Goal: Transaction & Acquisition: Subscribe to service/newsletter

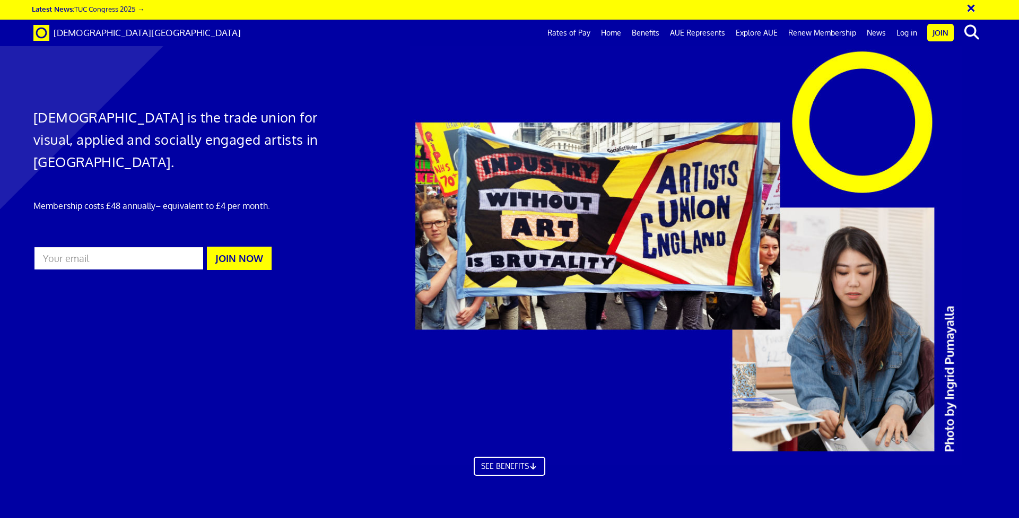
scroll to position [0, 16]
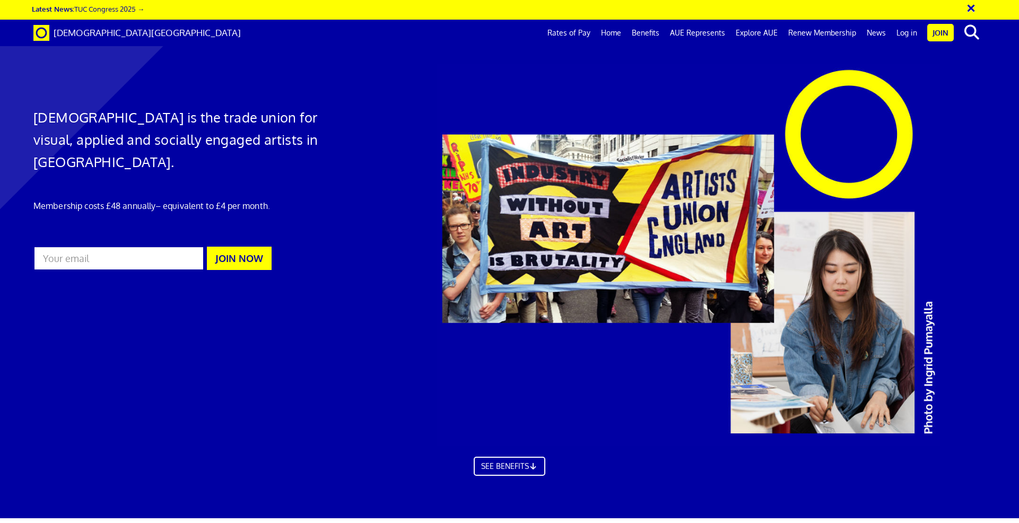
drag, startPoint x: 253, startPoint y: 237, endPoint x: 246, endPoint y: 237, distance: 7.4
click at [253, 247] on button "JOIN NOW" at bounding box center [239, 258] width 65 height 23
click at [577, 32] on link "Rates of Pay" at bounding box center [569, 33] width 54 height 27
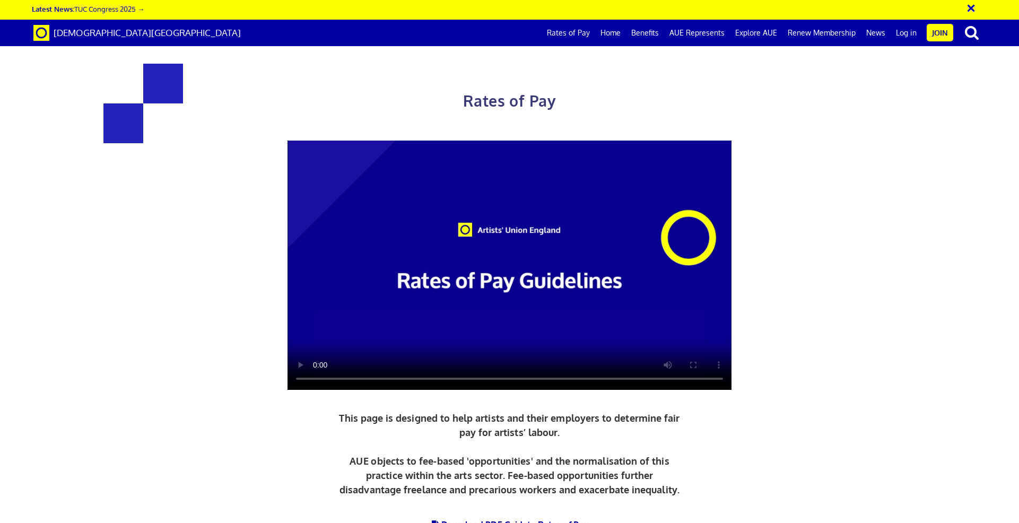
scroll to position [814, 0]
click at [833, 30] on link "Renew Membership" at bounding box center [821, 33] width 78 height 27
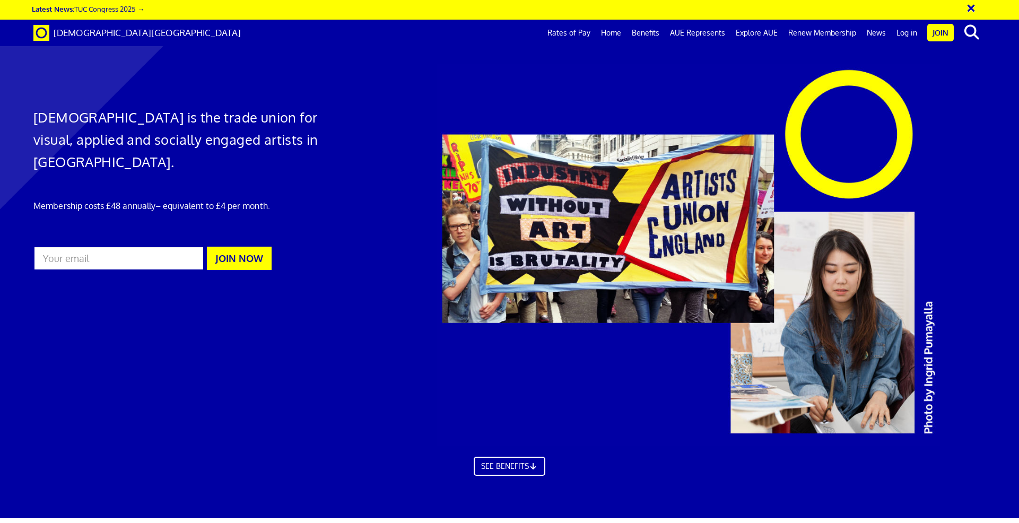
scroll to position [1, 0]
click at [941, 30] on link "Join" at bounding box center [940, 33] width 27 height 18
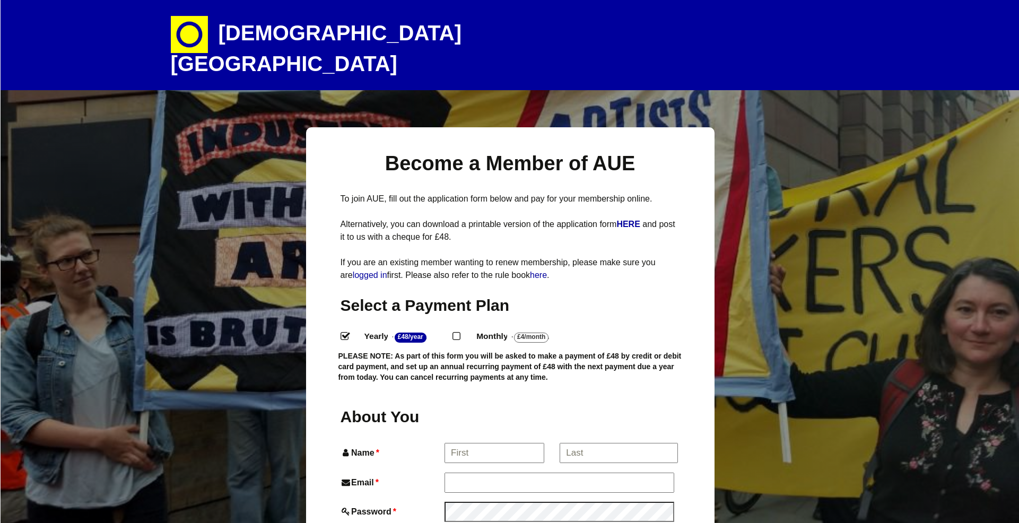
select select
